Goal: Entertainment & Leisure: Consume media (video, audio)

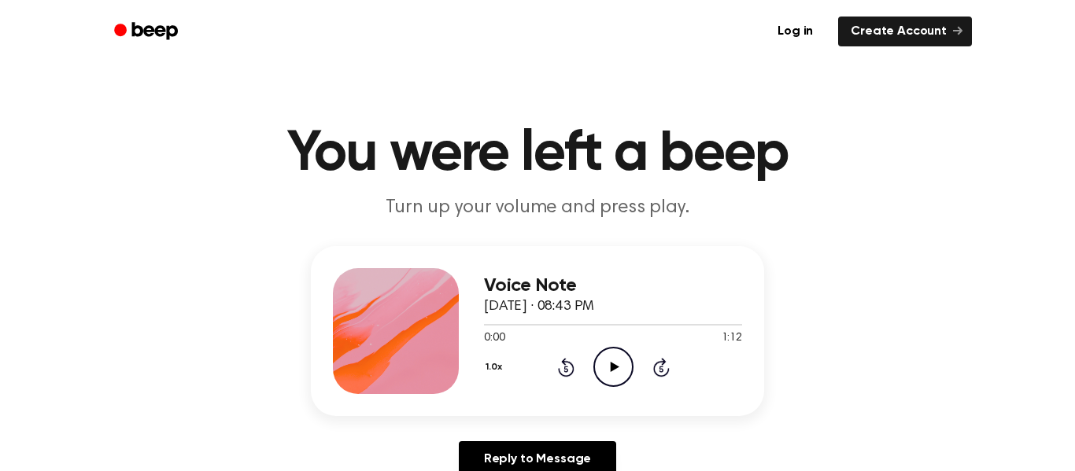
click at [609, 357] on icon "Play Audio" at bounding box center [613, 367] width 40 height 40
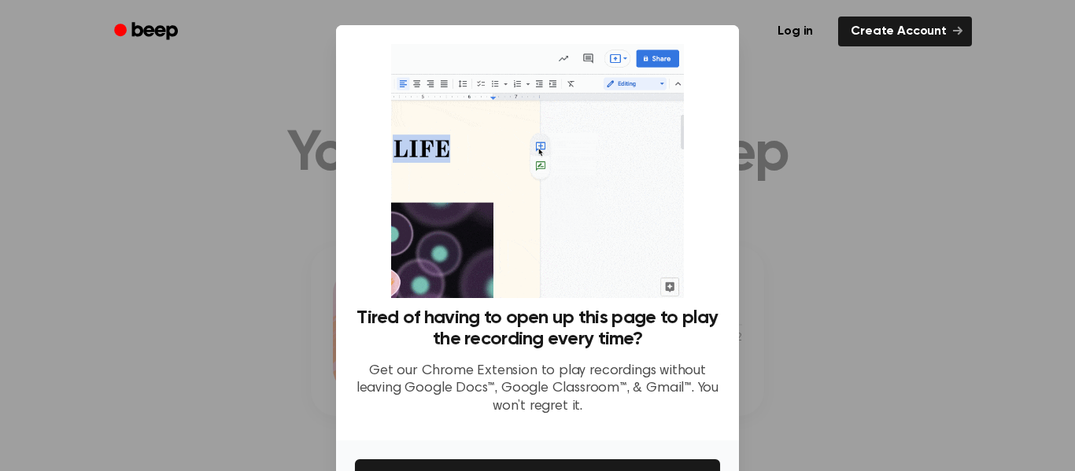
click at [539, 145] on img at bounding box center [537, 171] width 292 height 254
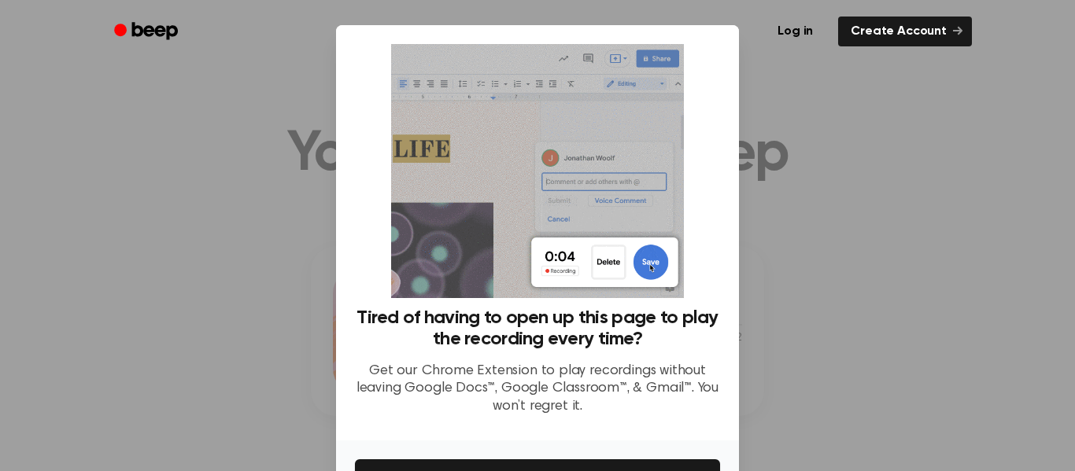
click at [740, 275] on div at bounding box center [537, 235] width 1075 height 471
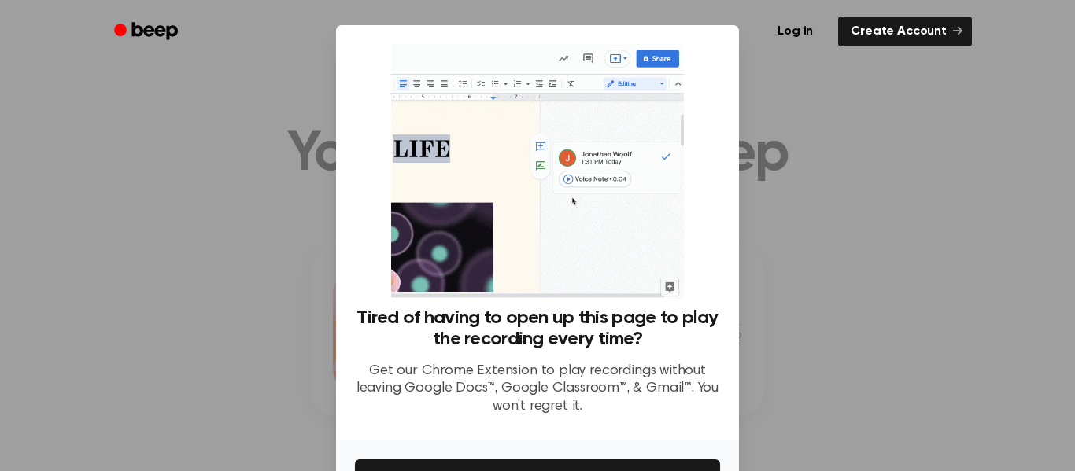
click at [168, 328] on div at bounding box center [537, 235] width 1075 height 471
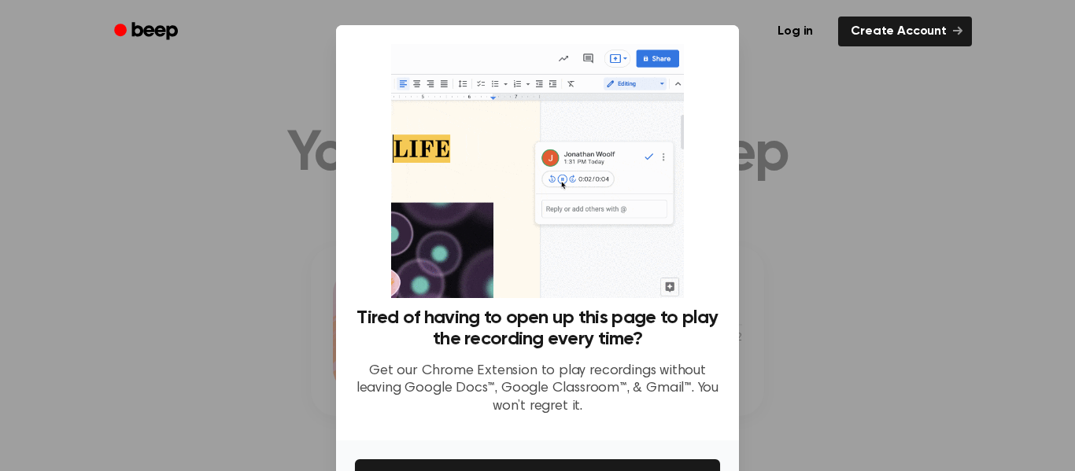
click at [168, 328] on div at bounding box center [537, 235] width 1075 height 471
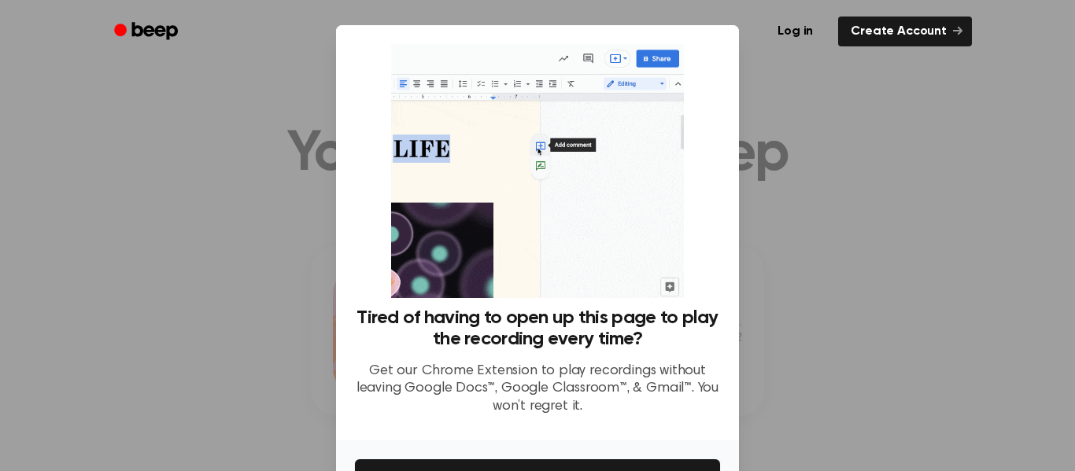
click at [168, 328] on div at bounding box center [537, 235] width 1075 height 471
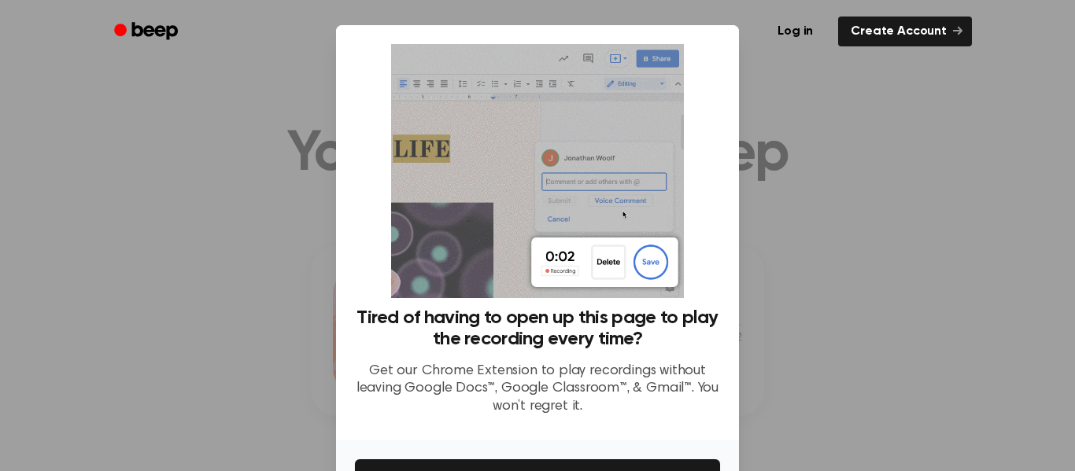
click at [168, 328] on div at bounding box center [537, 235] width 1075 height 471
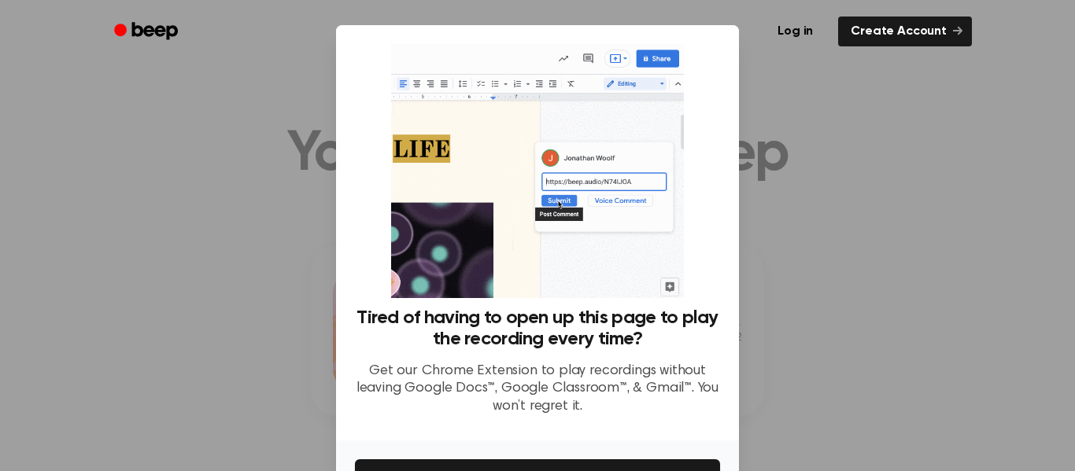
click at [168, 328] on div at bounding box center [537, 235] width 1075 height 471
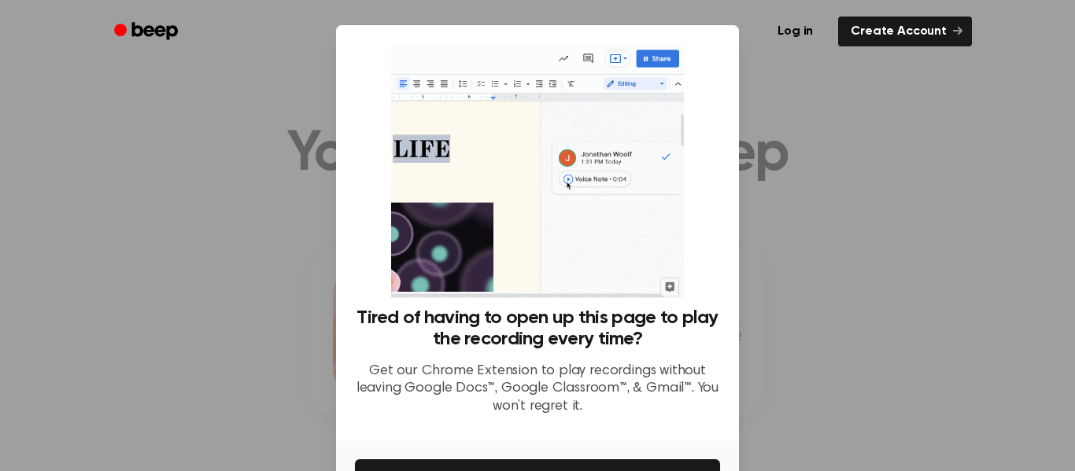
click at [168, 328] on div at bounding box center [537, 235] width 1075 height 471
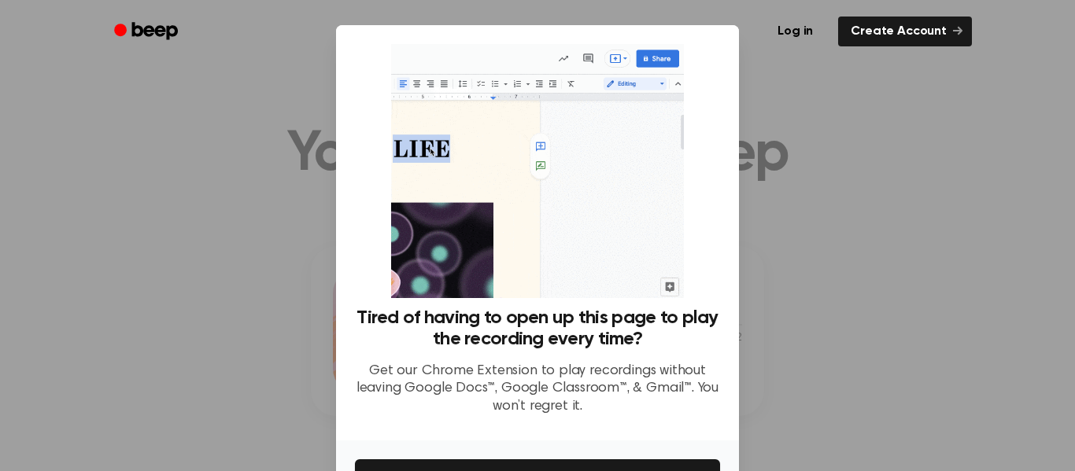
click at [168, 328] on div at bounding box center [537, 235] width 1075 height 471
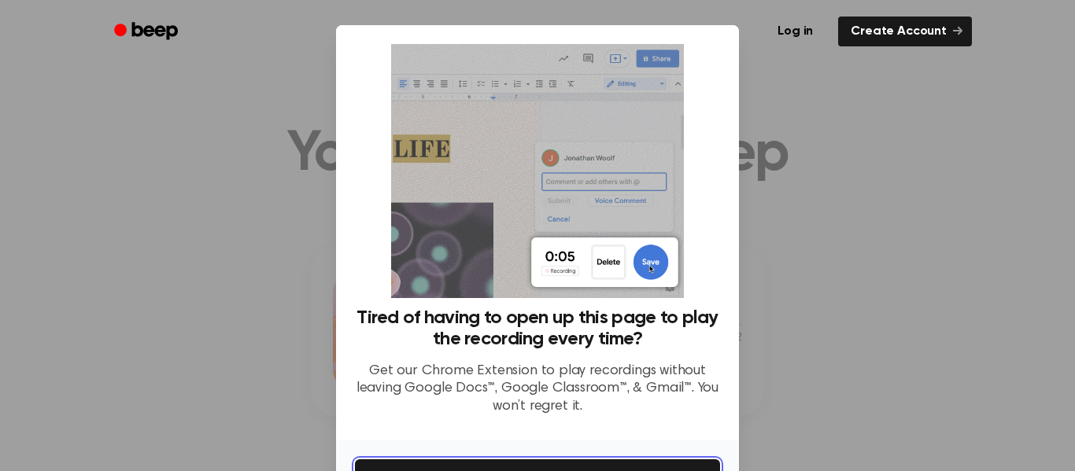
click at [665, 460] on button "Get It Now" at bounding box center [537, 477] width 365 height 35
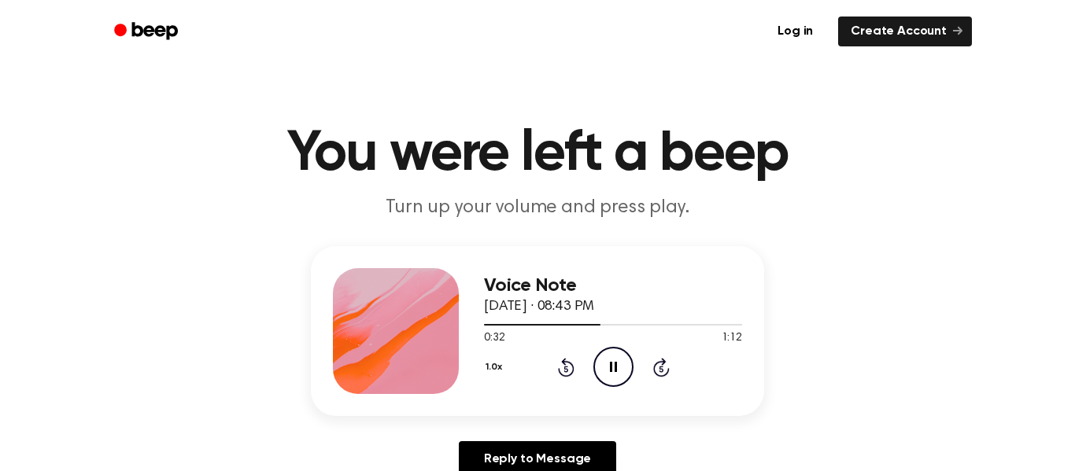
click at [566, 362] on icon at bounding box center [566, 367] width 17 height 19
click at [660, 365] on icon "Skip 5 seconds" at bounding box center [660, 367] width 17 height 20
click at [625, 357] on icon "Play Audio" at bounding box center [613, 367] width 40 height 40
click at [656, 364] on icon at bounding box center [661, 367] width 17 height 19
drag, startPoint x: 674, startPoint y: 305, endPoint x: 479, endPoint y: 294, distance: 195.5
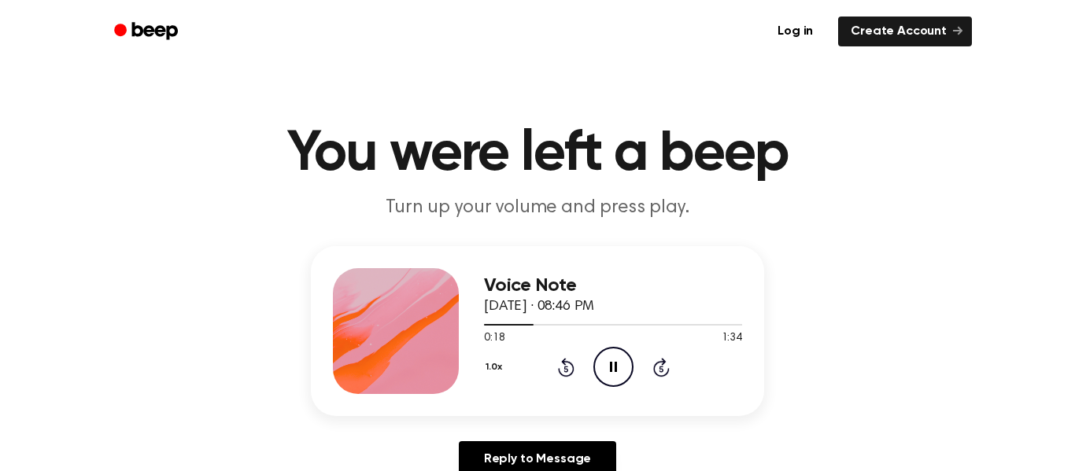
click at [479, 294] on div "Voice Note September 10, 2024 · 08:46 PM 0:18 1:34 Your browser does not suppor…" at bounding box center [537, 331] width 453 height 170
click at [789, 334] on div "Voice Note September 10, 2024 · 08:46 PM 0:28 1:34 Your browser does not suppor…" at bounding box center [537, 368] width 1037 height 244
click at [789, 334] on div "Voice Note September 10, 2024 · 08:46 PM 0:29 1:34 Your browser does not suppor…" at bounding box center [537, 368] width 1037 height 244
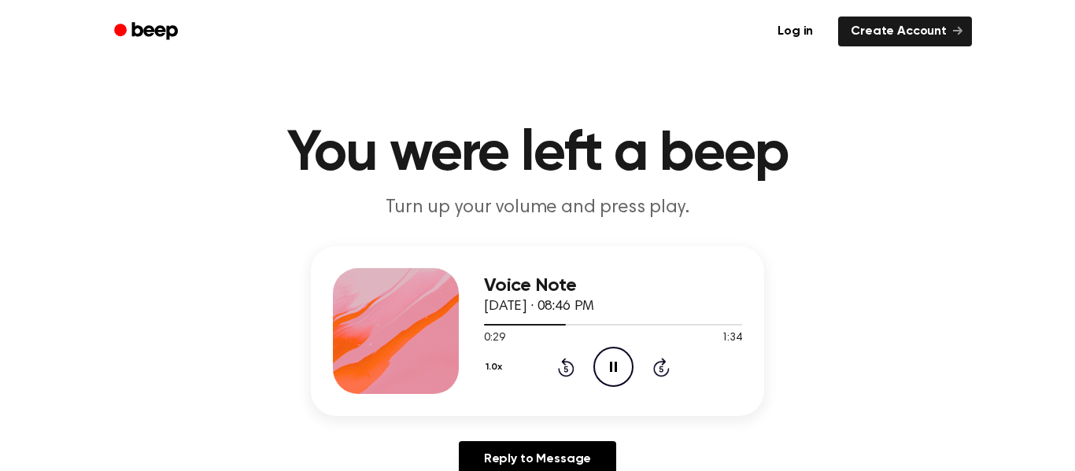
click at [789, 334] on div "Voice Note September 10, 2024 · 08:46 PM 0:29 1:34 Your browser does not suppor…" at bounding box center [537, 368] width 1037 height 244
click at [789, 334] on div "Voice Note September 10, 2024 · 08:46 PM 0:30 1:34 Your browser does not suppor…" at bounding box center [537, 368] width 1037 height 244
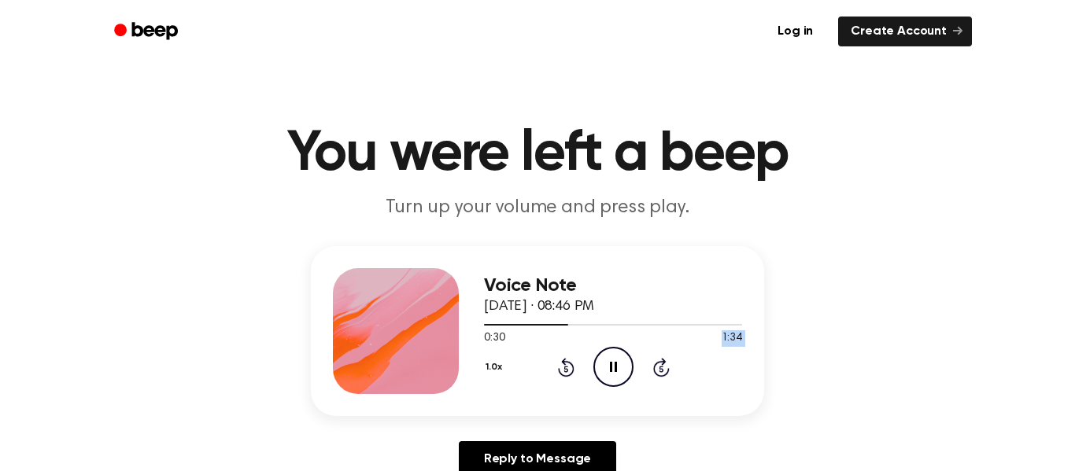
click at [789, 334] on div "Voice Note September 10, 2024 · 08:46 PM 0:30 1:34 Your browser does not suppor…" at bounding box center [537, 368] width 1037 height 244
click at [789, 334] on div "Voice Note September 10, 2024 · 08:46 PM 0:31 1:34 Your browser does not suppor…" at bounding box center [537, 368] width 1037 height 244
click at [789, 334] on div "Voice Note September 10, 2024 · 08:46 PM 0:32 1:34 Your browser does not suppor…" at bounding box center [537, 368] width 1037 height 244
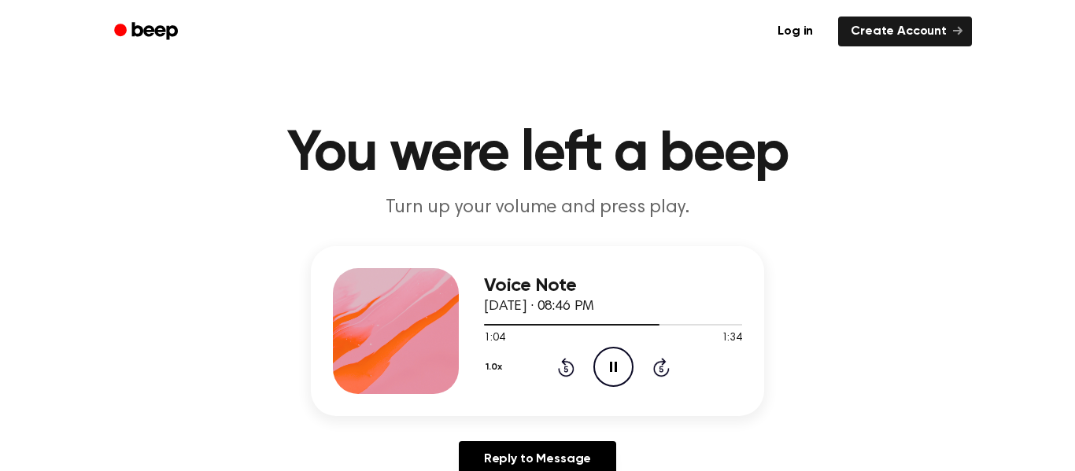
click at [498, 361] on button "1.0x" at bounding box center [496, 367] width 24 height 27
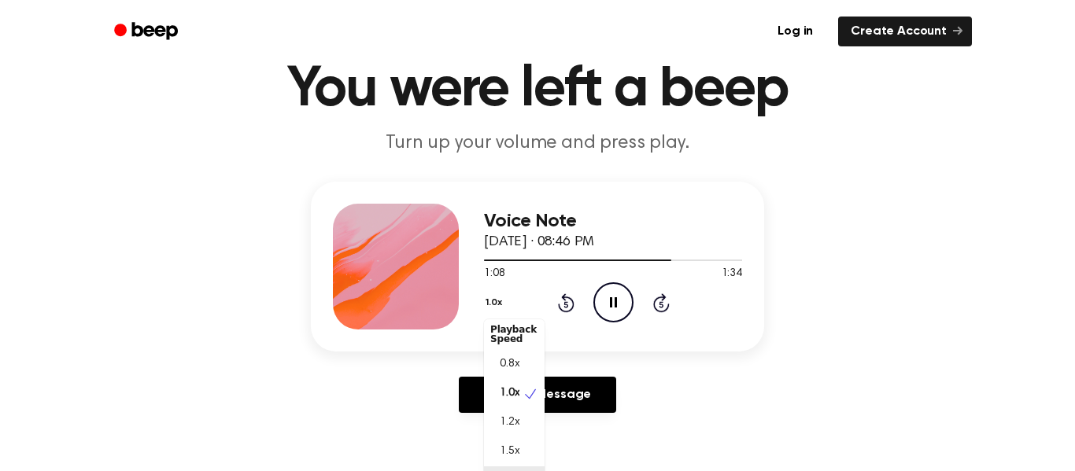
scroll to position [90, 0]
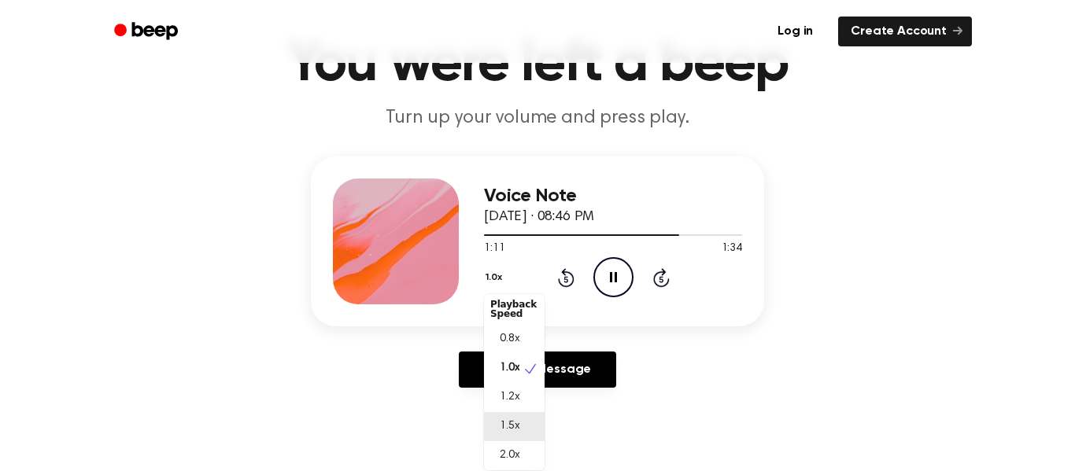
click at [525, 429] on div "1.5x" at bounding box center [514, 426] width 61 height 29
click at [493, 284] on button "1.5x" at bounding box center [495, 277] width 23 height 27
click at [522, 394] on div "1.2x" at bounding box center [514, 401] width 61 height 29
click at [494, 280] on button "1.2x" at bounding box center [495, 277] width 23 height 27
click at [508, 338] on span "0.8x" at bounding box center [510, 343] width 20 height 17
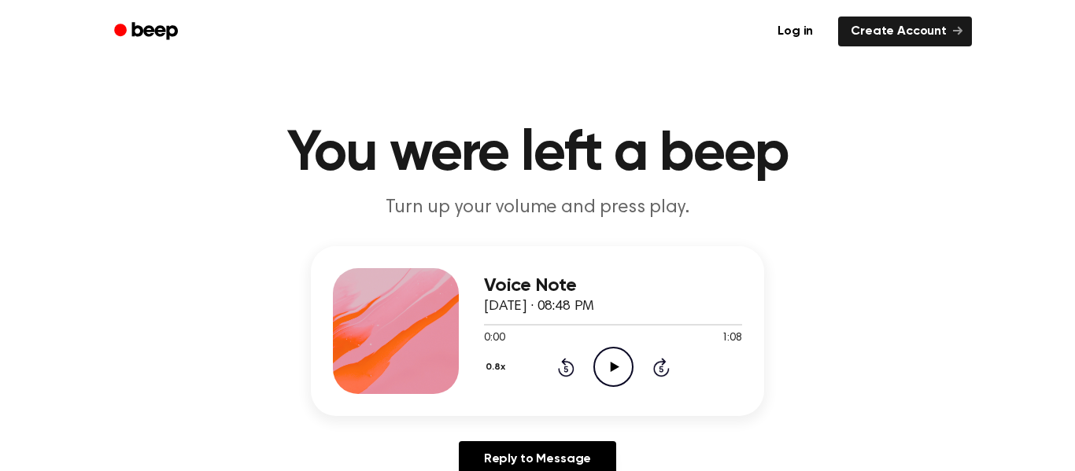
click at [612, 378] on icon "Play Audio" at bounding box center [613, 367] width 40 height 40
click at [494, 370] on button "0.8x" at bounding box center [497, 367] width 27 height 27
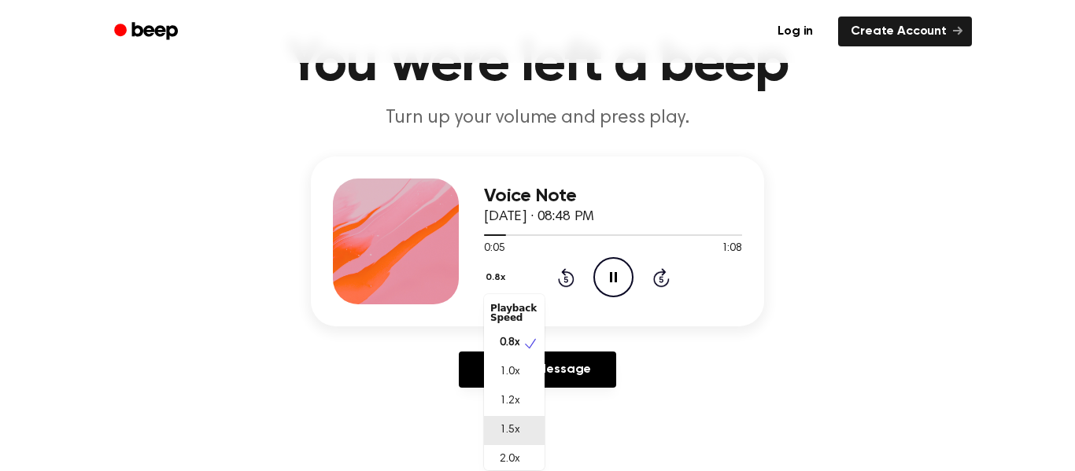
scroll to position [4, 0]
click at [498, 453] on div "2.0x" at bounding box center [504, 456] width 29 height 17
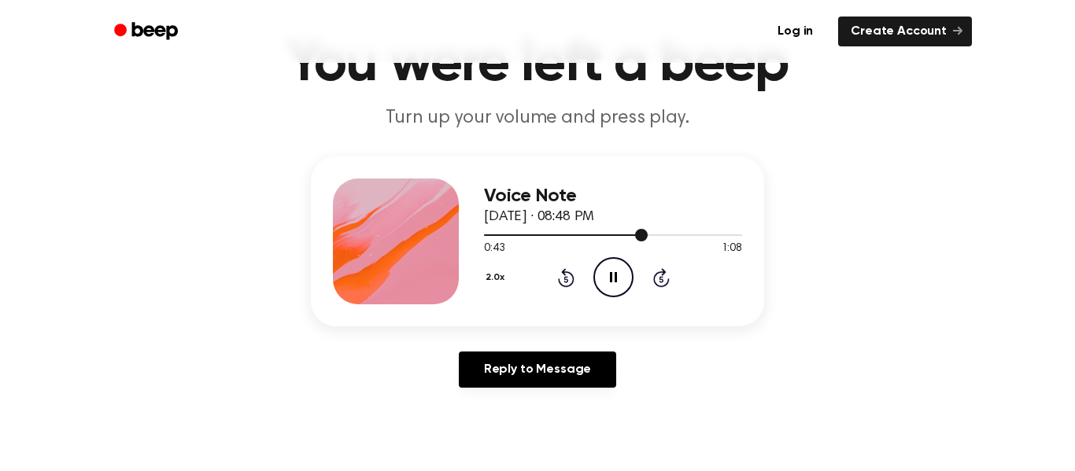
drag, startPoint x: 634, startPoint y: 235, endPoint x: 623, endPoint y: 236, distance: 11.1
click at [623, 236] on div at bounding box center [613, 234] width 258 height 13
click at [504, 275] on button "2.0x" at bounding box center [497, 277] width 26 height 27
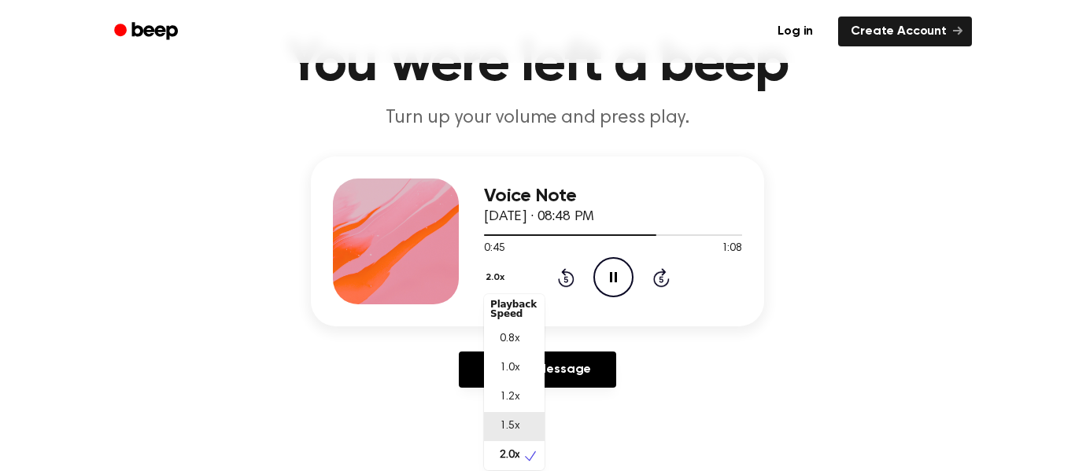
click at [509, 418] on div "1.5x" at bounding box center [514, 426] width 61 height 29
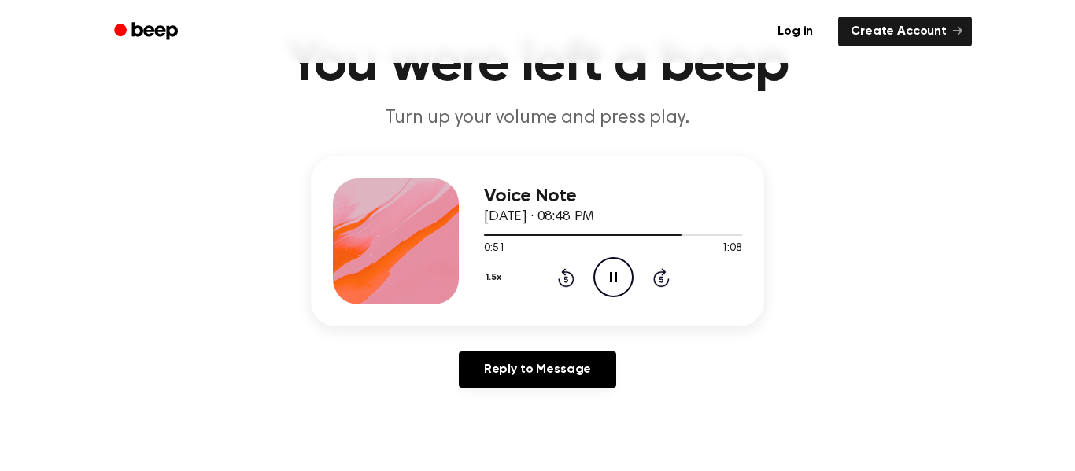
click at [490, 274] on button "1.5x" at bounding box center [495, 277] width 23 height 27
click at [517, 398] on span "1.2x" at bounding box center [510, 402] width 20 height 17
click at [495, 278] on button "1.2x" at bounding box center [495, 277] width 23 height 27
click at [527, 385] on div "1.0x" at bounding box center [514, 372] width 61 height 29
click at [495, 279] on button "1.0x" at bounding box center [496, 277] width 24 height 27
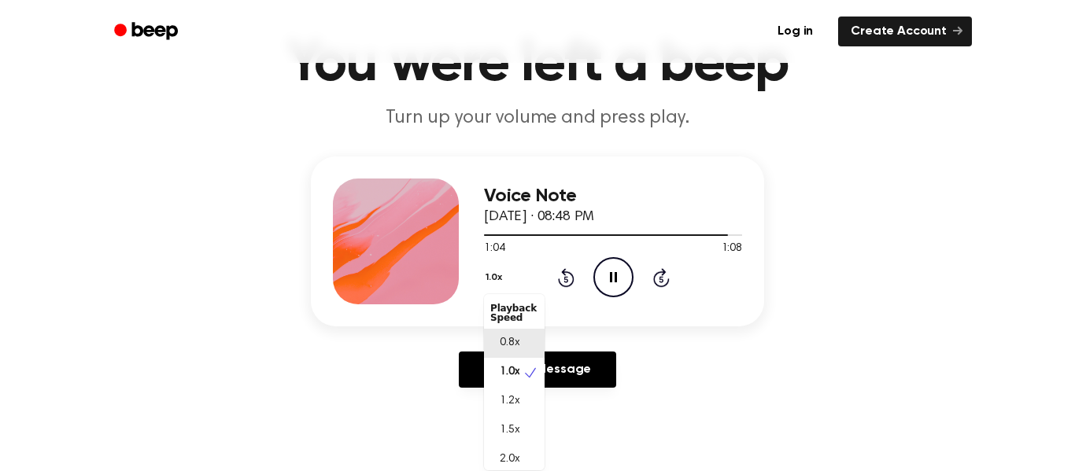
click at [516, 345] on span "0.8x" at bounding box center [510, 343] width 20 height 17
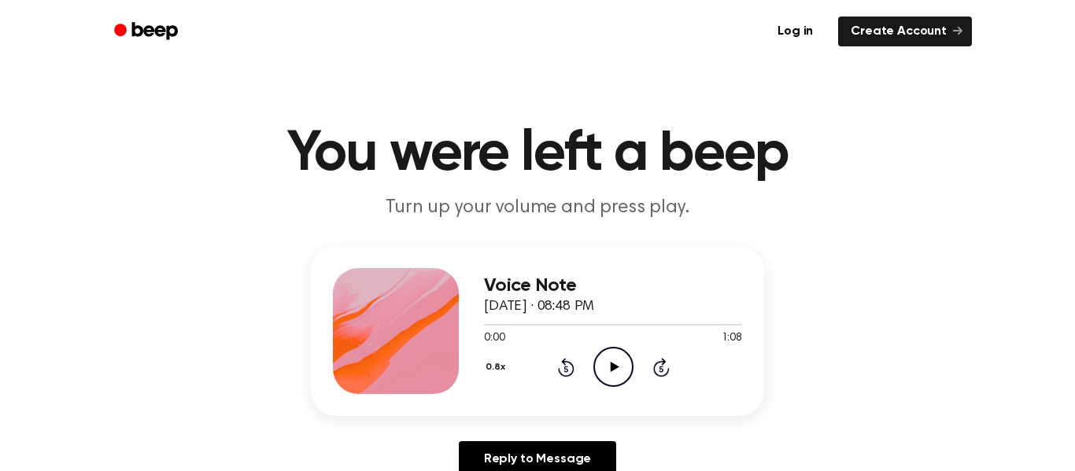
click at [610, 377] on icon "Play Audio" at bounding box center [613, 367] width 40 height 40
click at [664, 366] on icon "Skip 5 seconds" at bounding box center [660, 367] width 17 height 20
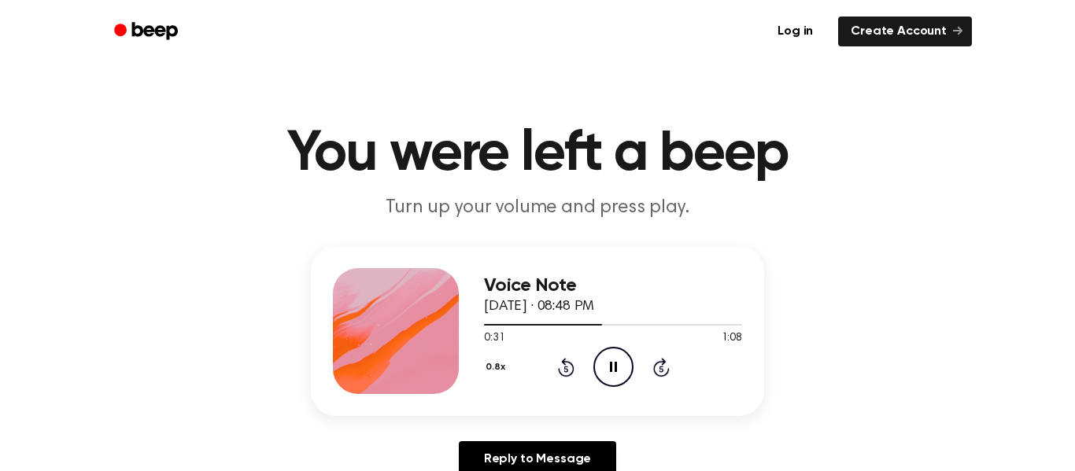
click at [664, 366] on icon "Skip 5 seconds" at bounding box center [660, 367] width 17 height 20
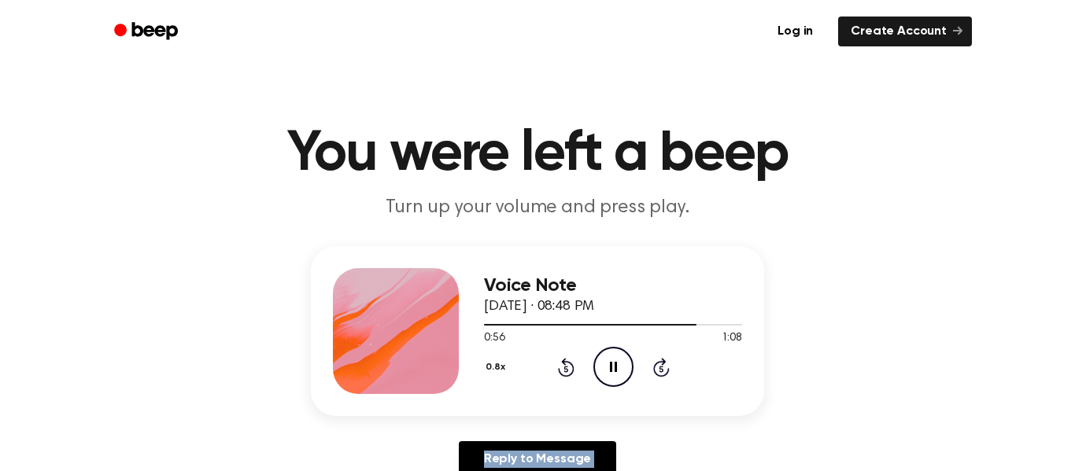
click at [664, 366] on icon "Skip 5 seconds" at bounding box center [660, 367] width 17 height 20
click at [615, 383] on icon "Play Audio" at bounding box center [613, 367] width 40 height 40
click at [478, 400] on div "Voice Note [DATE] · 08:52 PM 0:11 1:43 Your browser does not support the [objec…" at bounding box center [537, 331] width 453 height 170
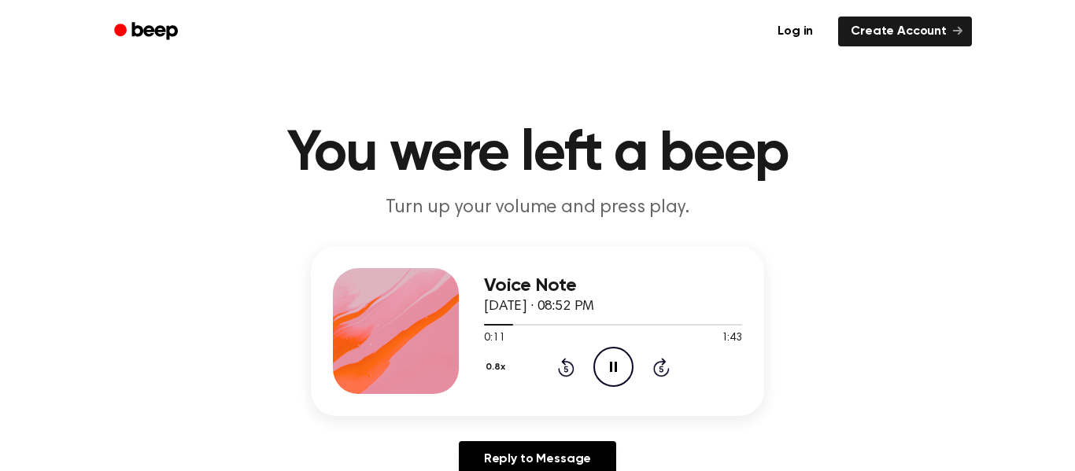
click at [497, 370] on button "0.8x" at bounding box center [497, 367] width 27 height 27
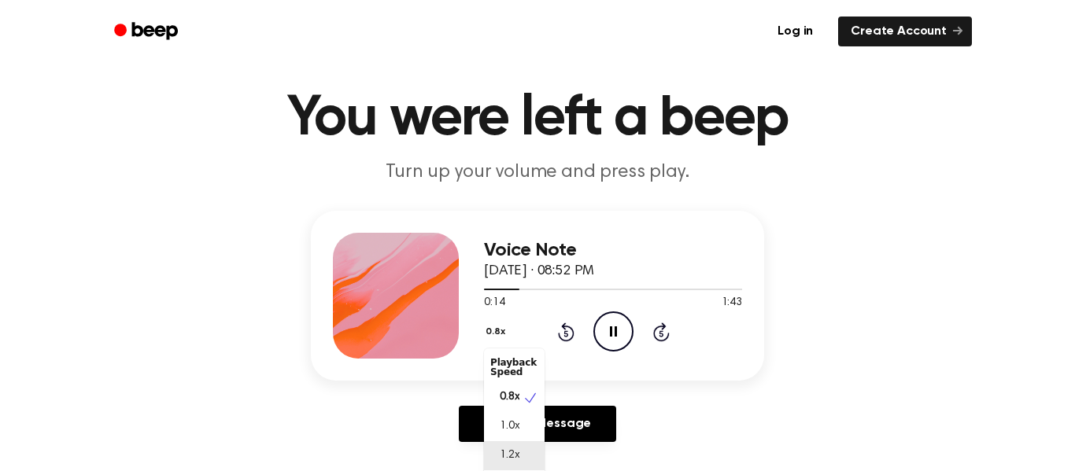
scroll to position [65, 0]
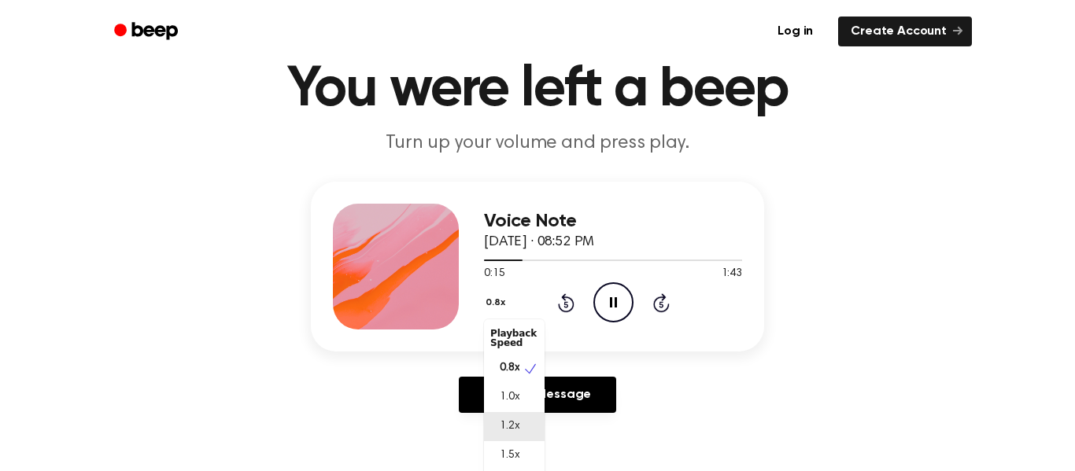
click at [522, 427] on div "1.2x" at bounding box center [514, 426] width 61 height 29
click at [495, 295] on button "1.2x" at bounding box center [495, 303] width 23 height 27
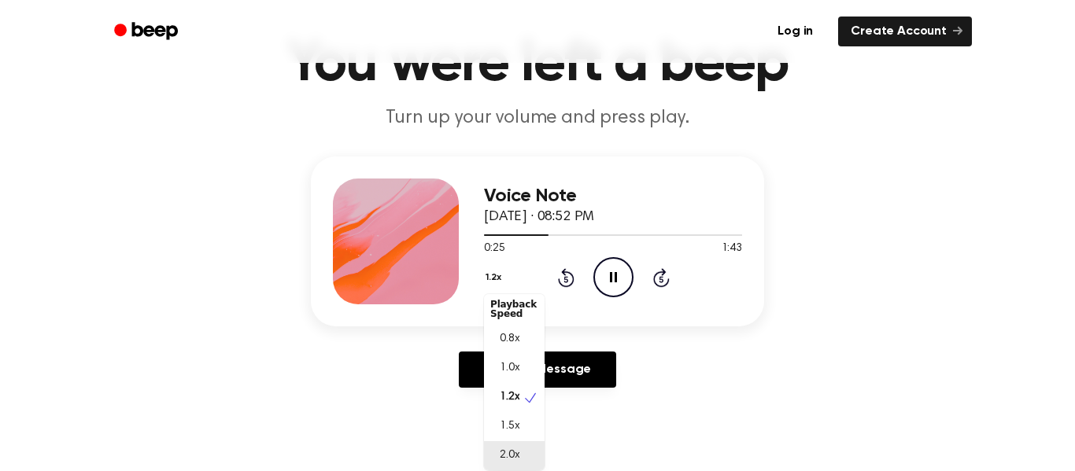
click at [515, 455] on span "2.0x" at bounding box center [510, 456] width 20 height 17
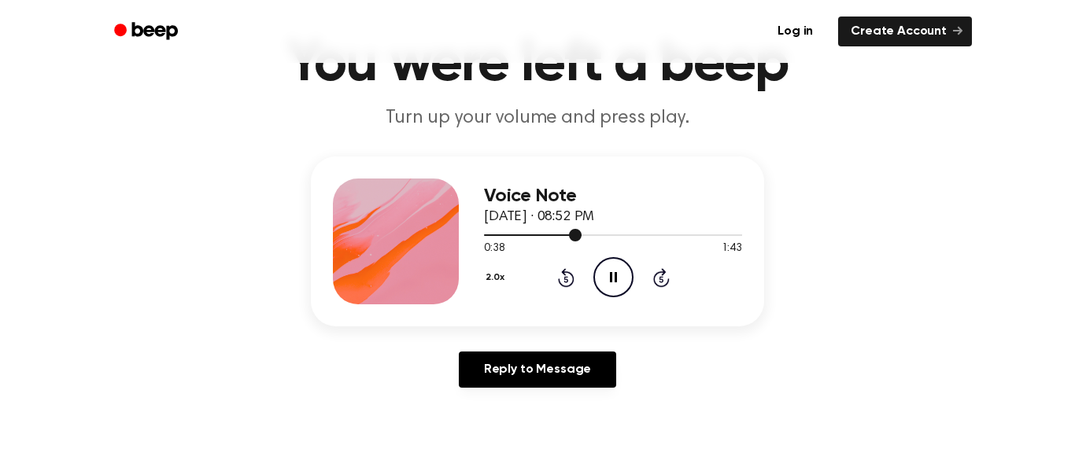
click at [576, 237] on span at bounding box center [575, 235] width 13 height 13
click at [499, 284] on button "2.0x" at bounding box center [497, 277] width 26 height 27
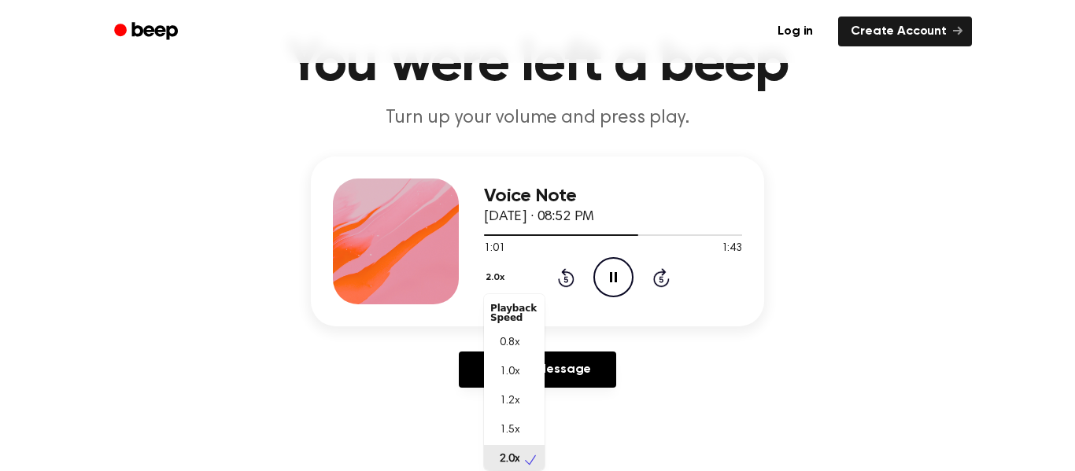
scroll to position [4, 0]
click at [493, 420] on div "1.5x" at bounding box center [504, 427] width 29 height 17
click at [653, 273] on icon "Skip 5 seconds" at bounding box center [660, 278] width 17 height 20
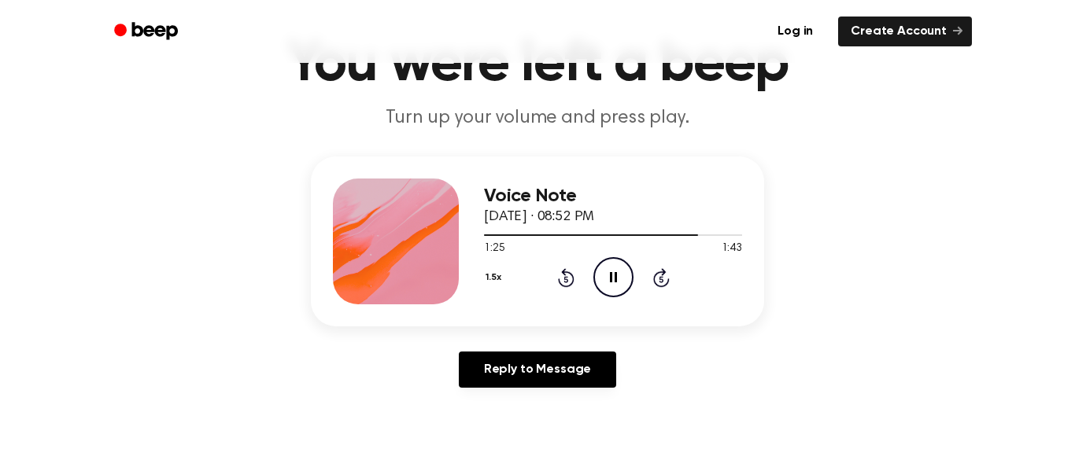
click at [665, 278] on icon "Skip 5 seconds" at bounding box center [660, 278] width 17 height 20
click at [663, 274] on icon at bounding box center [661, 277] width 17 height 19
click at [663, 273] on icon at bounding box center [661, 277] width 17 height 19
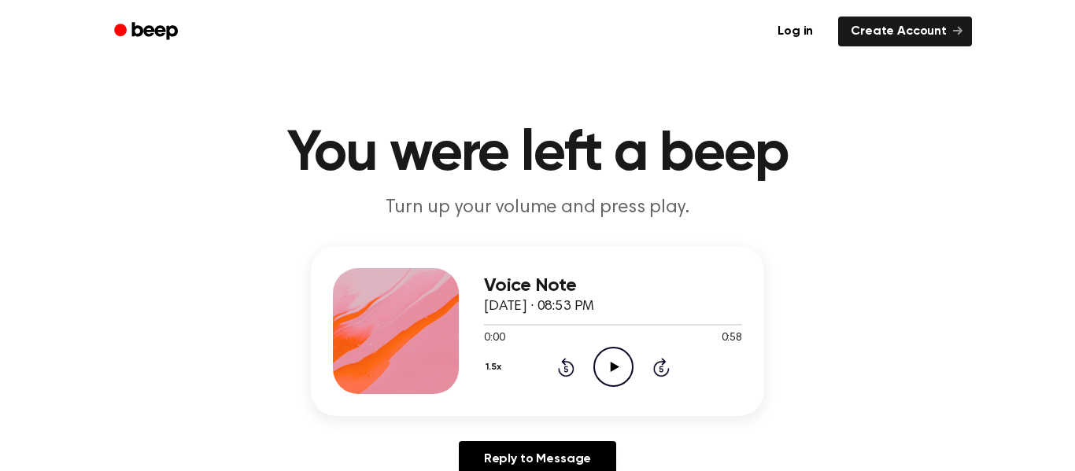
click at [612, 368] on icon at bounding box center [614, 367] width 9 height 10
click at [580, 41] on ul "Log in Create Account" at bounding box center [588, 31] width 767 height 36
click at [590, 326] on div at bounding box center [613, 325] width 258 height 2
click at [736, 325] on div at bounding box center [613, 325] width 258 height 2
click at [242, 324] on div "Voice Note [DATE] · 08:53 PM 0:58 0:58 Your browser does not support the [objec…" at bounding box center [537, 368] width 1037 height 244
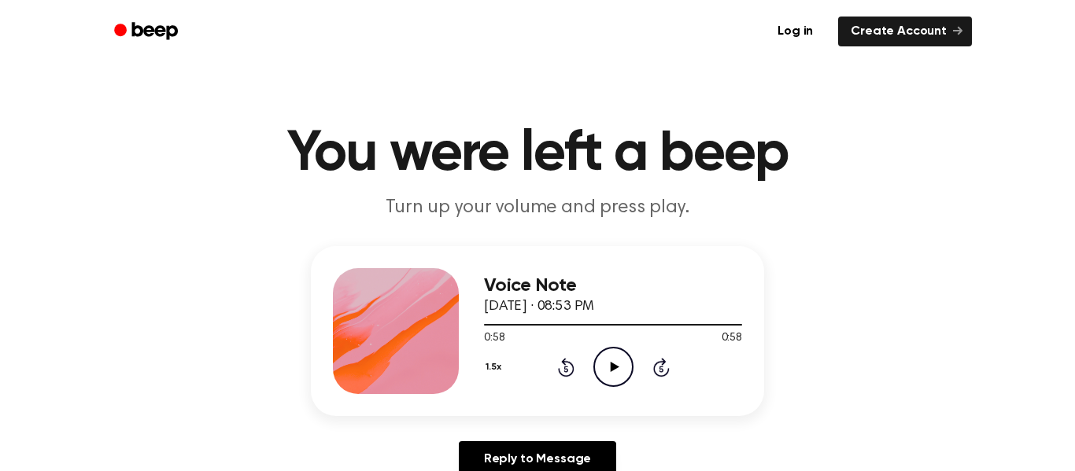
click at [593, 10] on div "Log in Create Account" at bounding box center [537, 31] width 869 height 63
